Goal: Navigation & Orientation: Find specific page/section

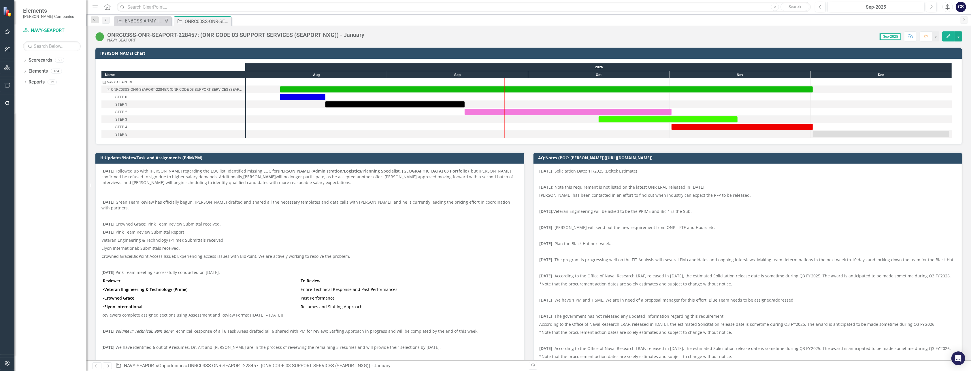
click at [463, 112] on div at bounding box center [457, 111] width 141 height 7
click at [457, 108] on div at bounding box center [457, 104] width 141 height 7
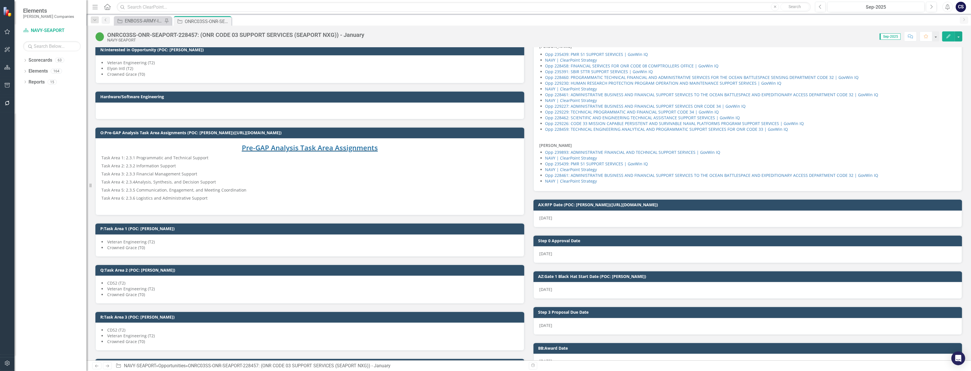
scroll to position [719, 0]
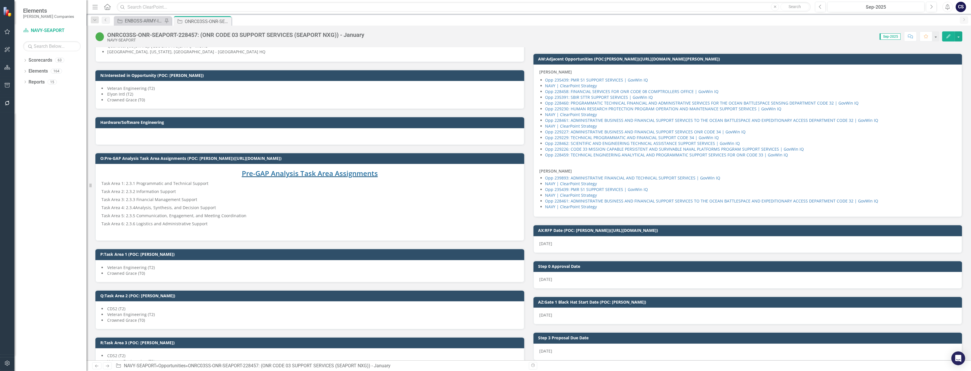
drag, startPoint x: 339, startPoint y: 252, endPoint x: 259, endPoint y: 206, distance: 92.6
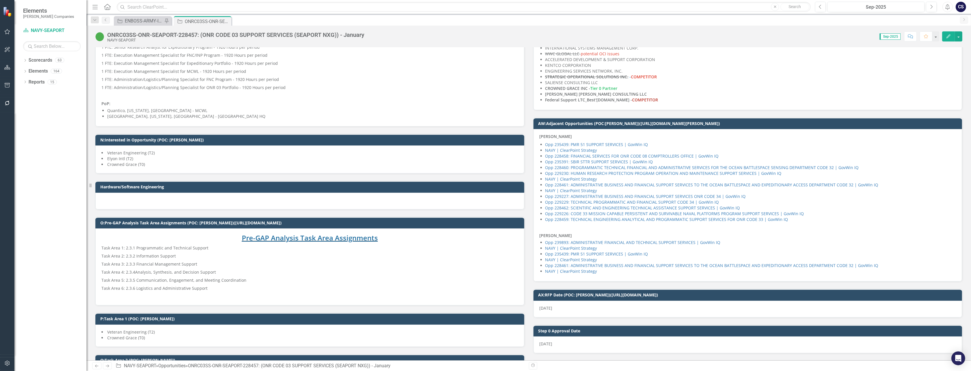
scroll to position [671, 0]
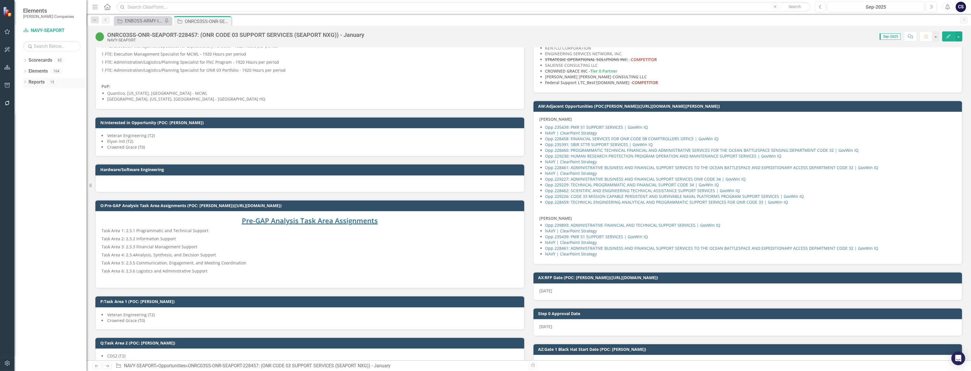
click at [35, 82] on link "Reports" at bounding box center [37, 82] width 16 height 7
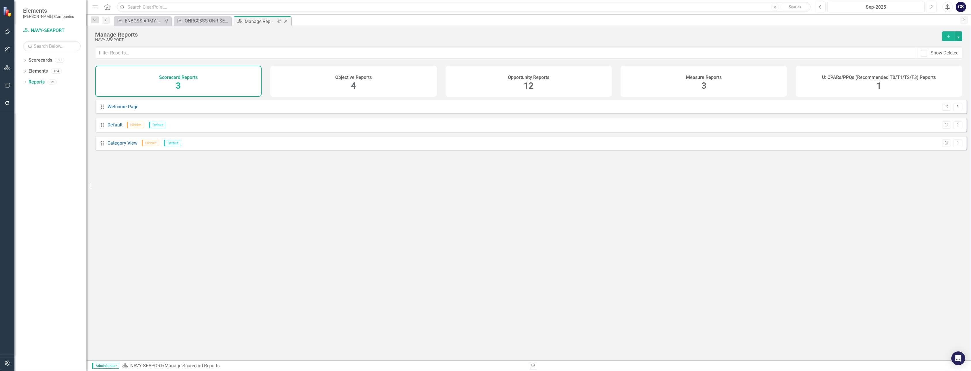
click at [262, 20] on div "Manage Reports" at bounding box center [260, 21] width 31 height 7
click at [39, 59] on link "Scorecards" at bounding box center [41, 60] width 24 height 7
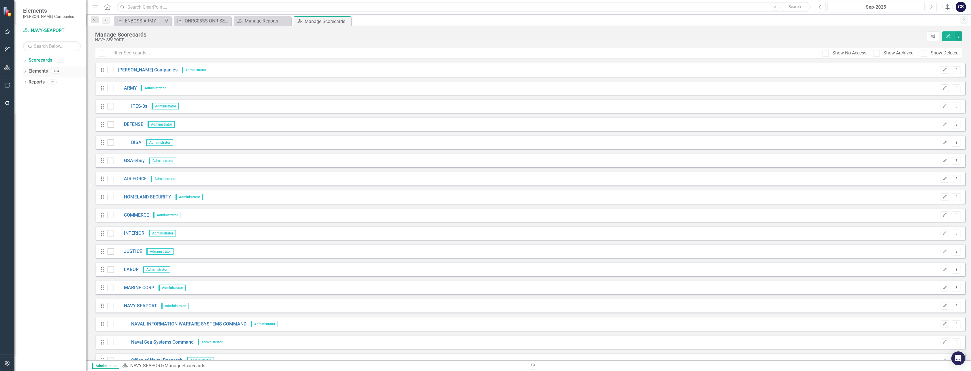
click at [39, 71] on link "Elements" at bounding box center [38, 71] width 19 height 7
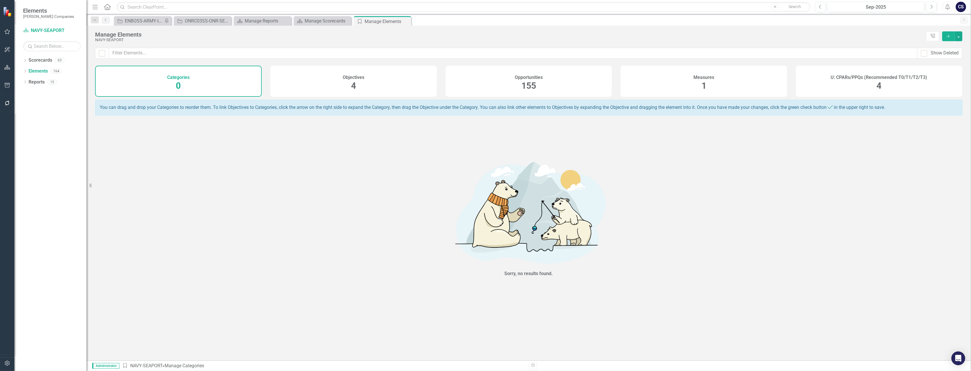
click at [528, 84] on span "155" at bounding box center [529, 86] width 15 height 10
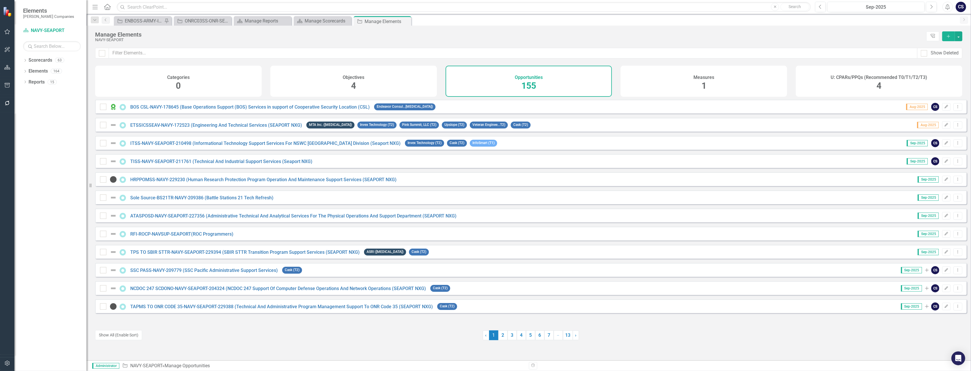
click at [532, 86] on span "155" at bounding box center [529, 86] width 15 height 10
click at [144, 7] on input "text" at bounding box center [464, 7] width 694 height 10
